Goal: Task Accomplishment & Management: Manage account settings

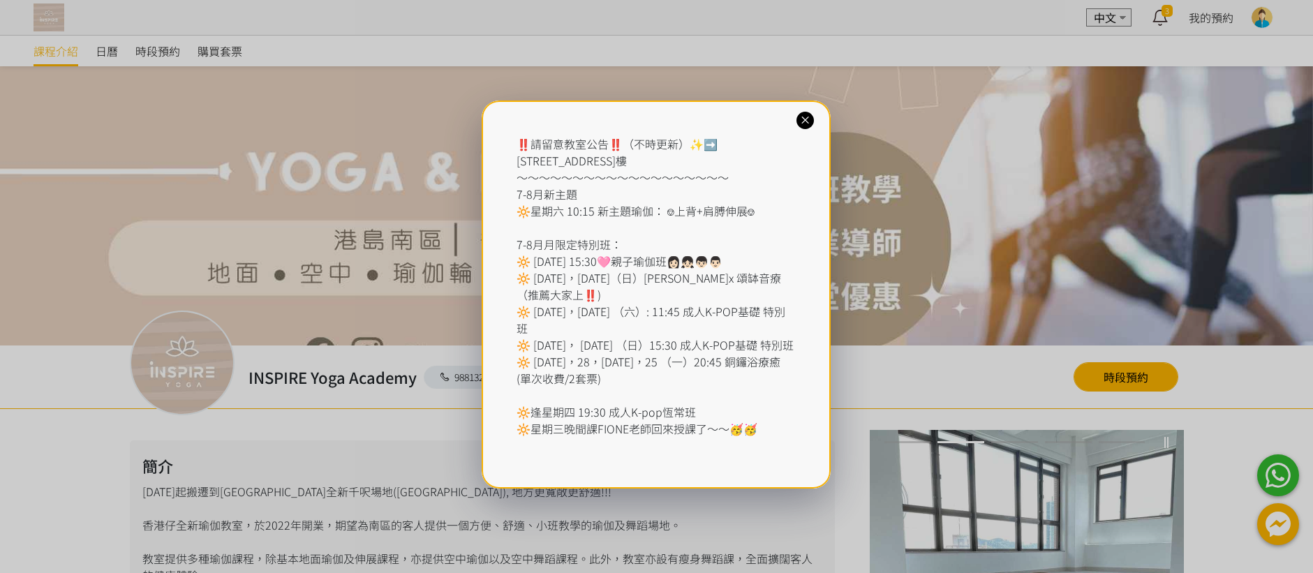
click at [801, 118] on icon at bounding box center [805, 120] width 13 height 13
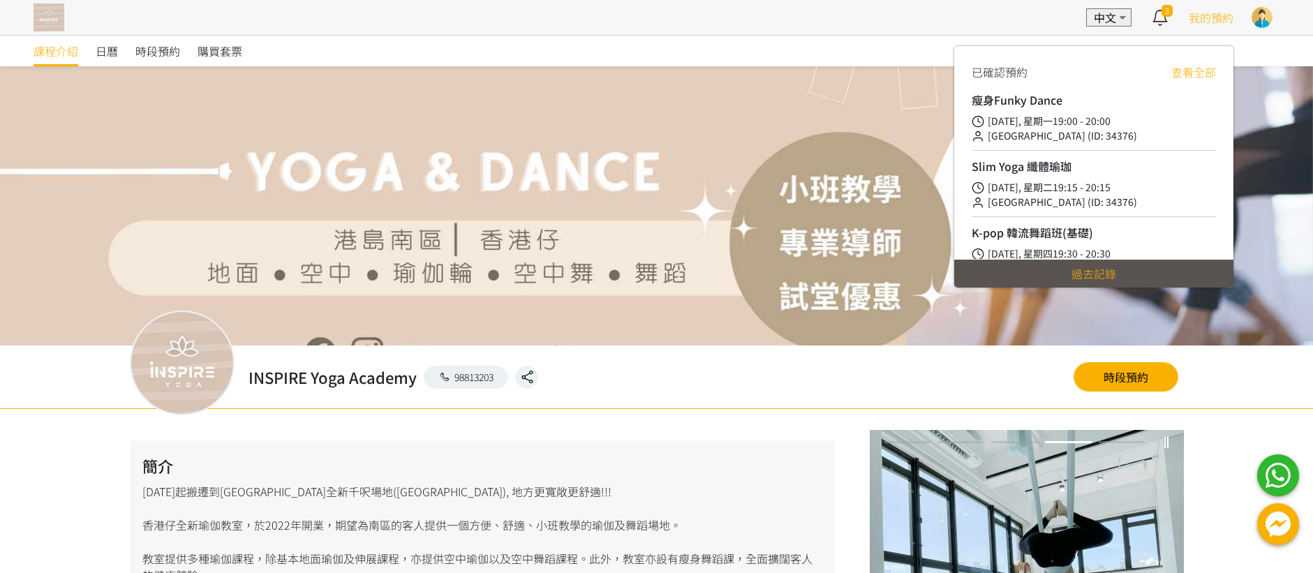
click at [1212, 17] on span "我的預約" at bounding box center [1211, 17] width 45 height 17
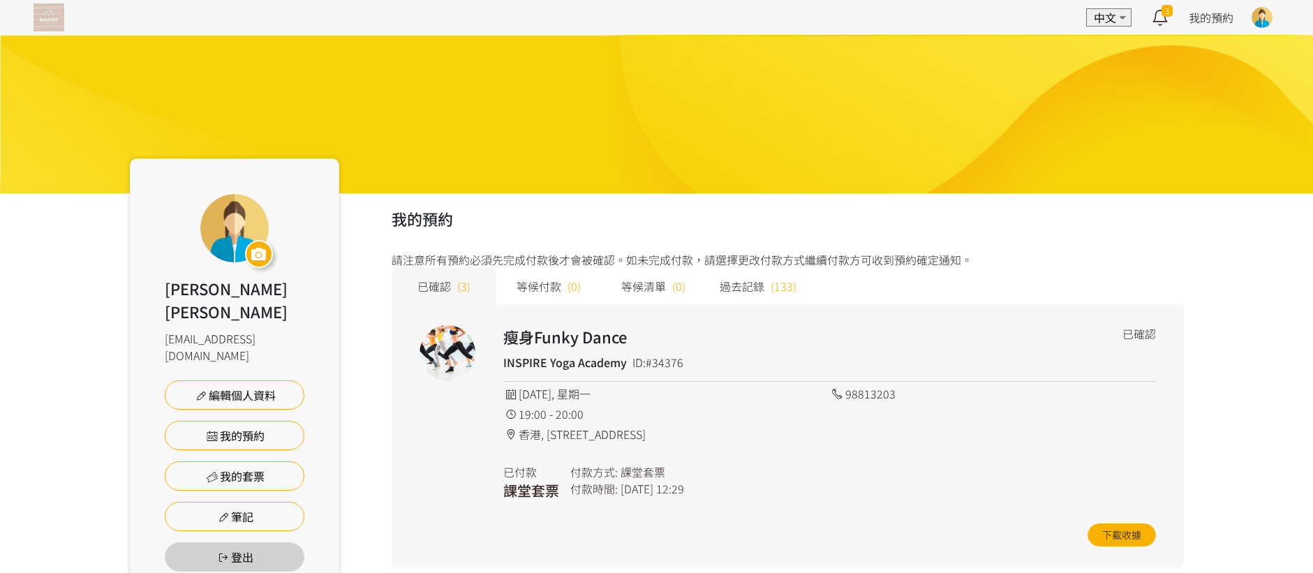
click at [45, 17] on img at bounding box center [49, 17] width 31 height 28
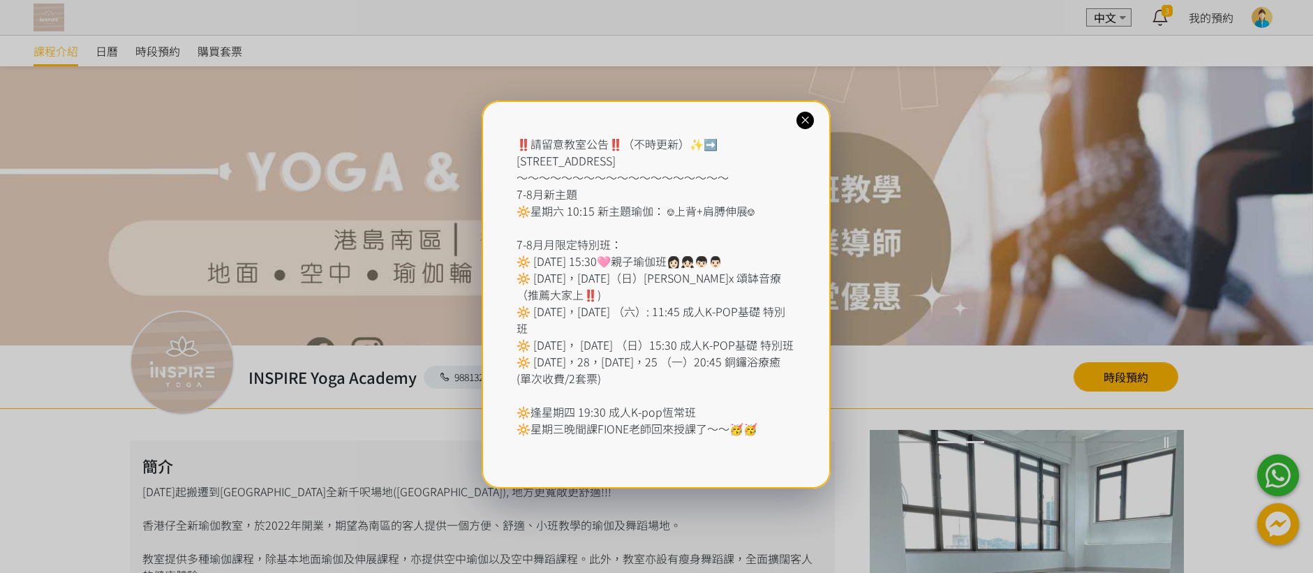
click at [805, 124] on icon at bounding box center [805, 120] width 13 height 13
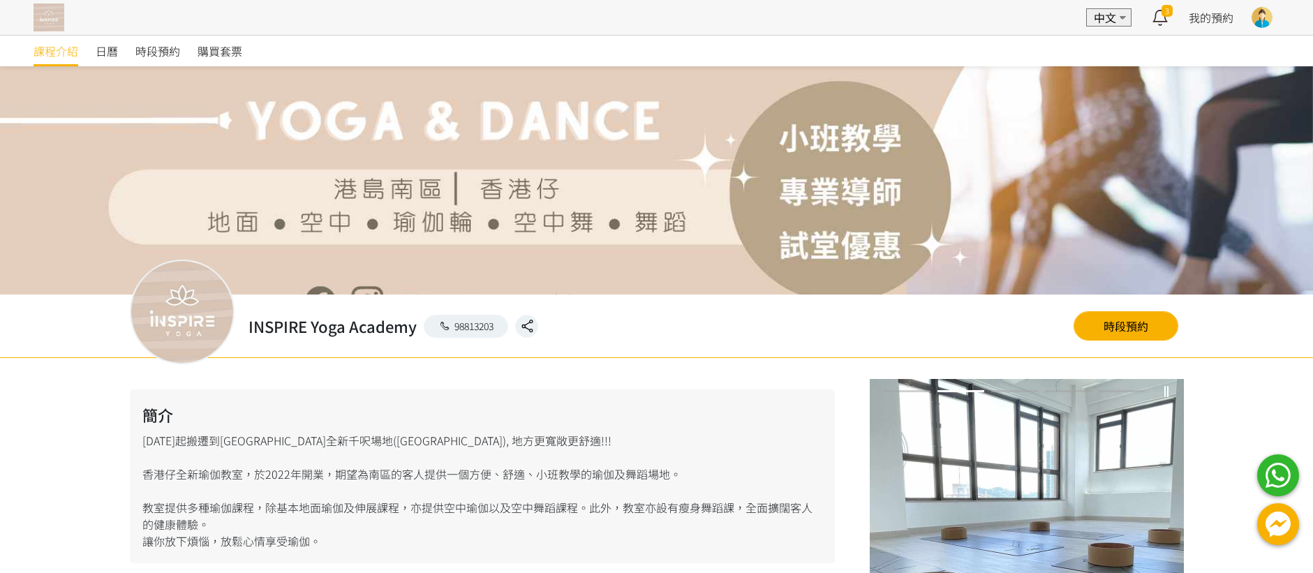
scroll to position [295, 0]
